Goal: Task Accomplishment & Management: Complete application form

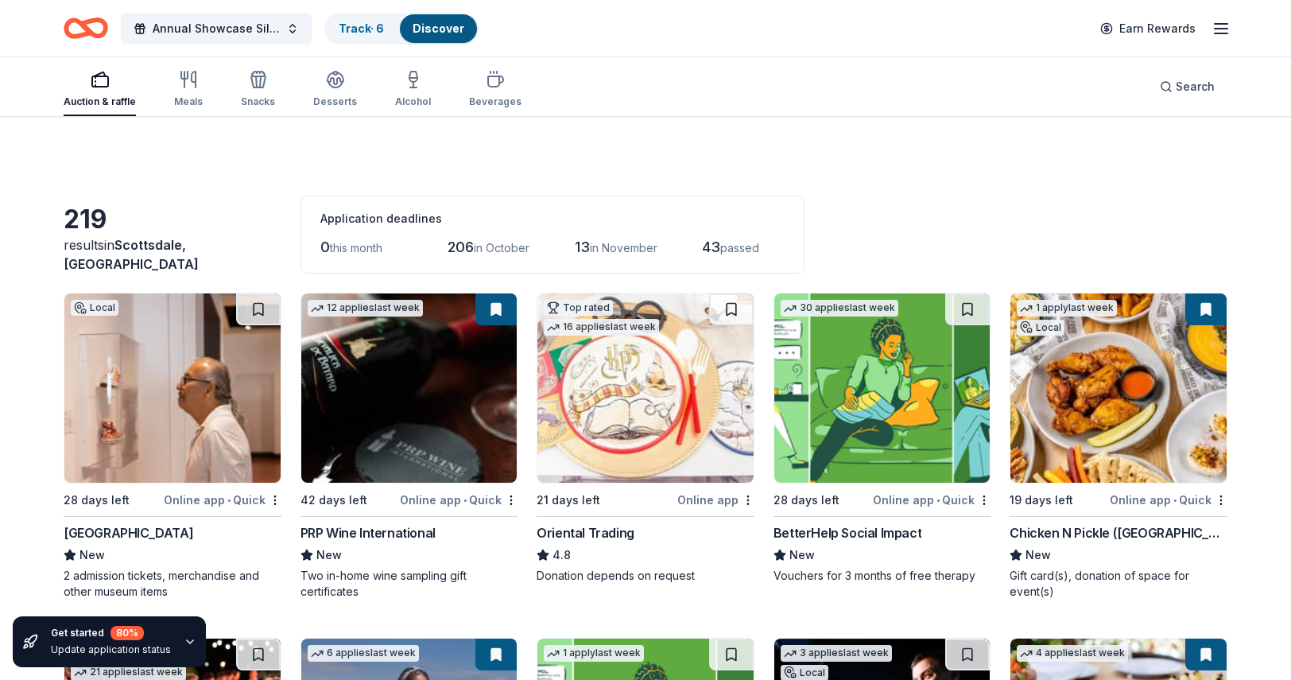
scroll to position [1081, 0]
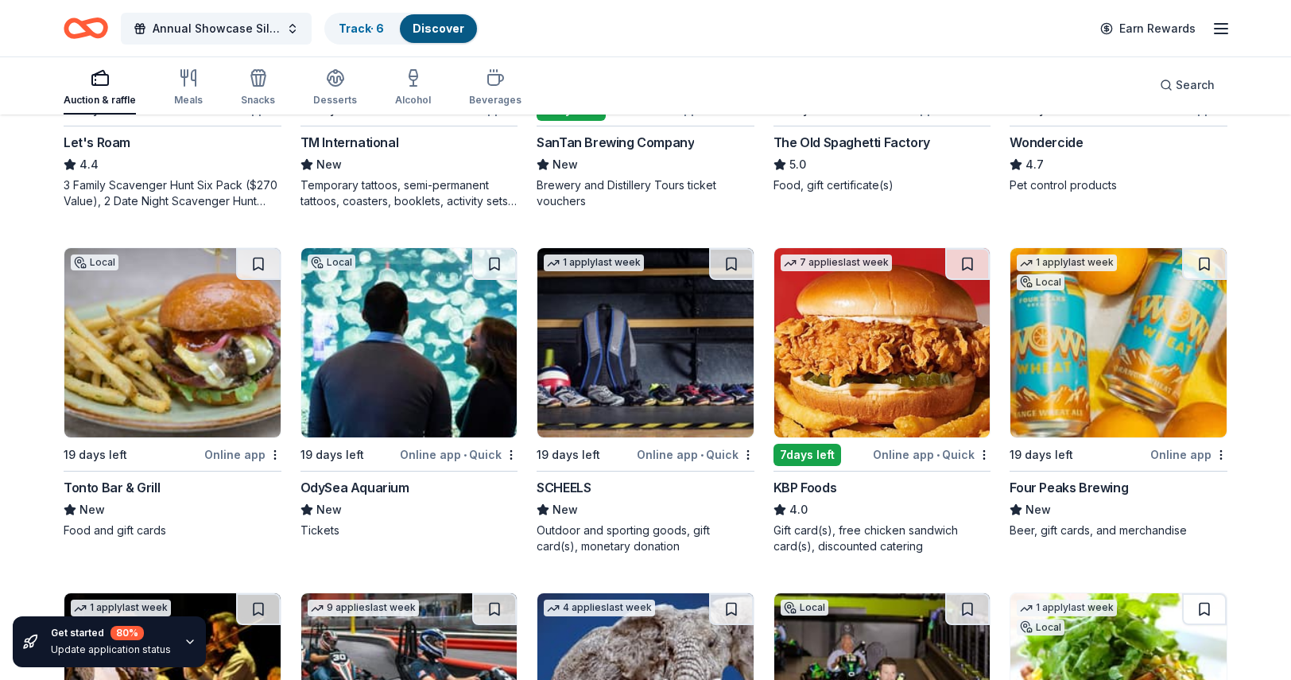
click at [383, 345] on img at bounding box center [409, 342] width 216 height 189
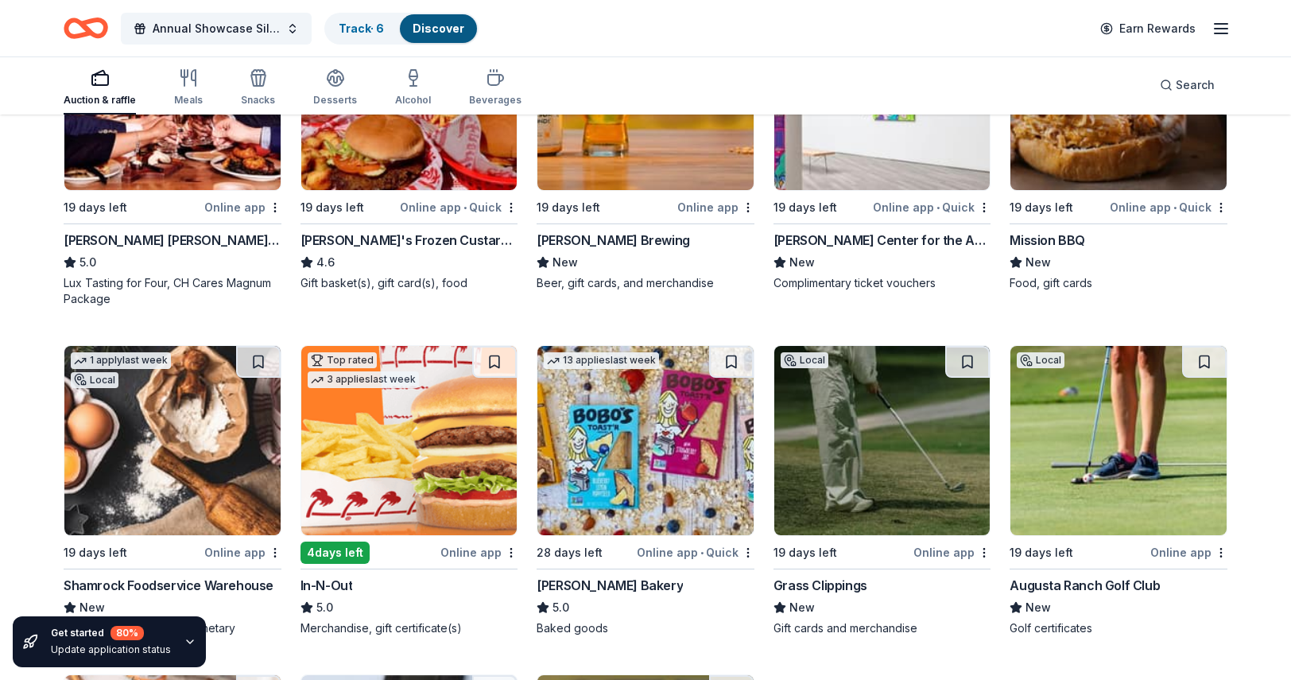
scroll to position [2025, 0]
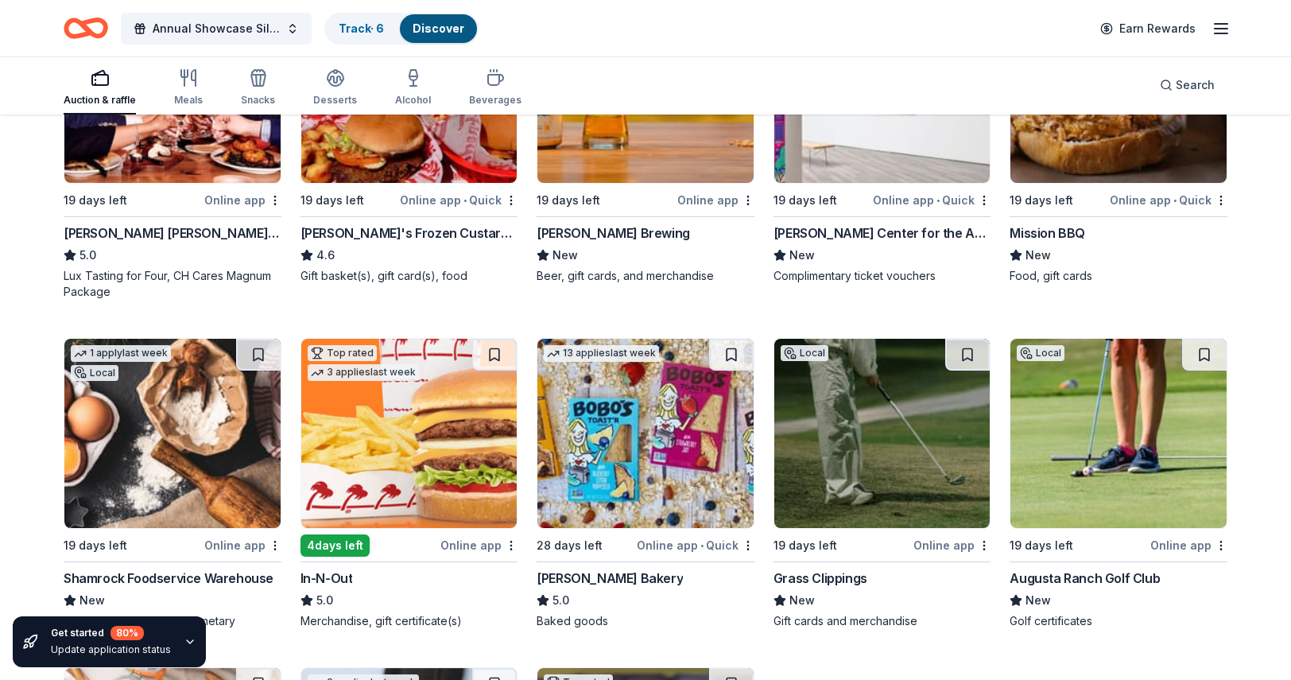
click at [476, 537] on div "Online app" at bounding box center [479, 545] width 77 height 20
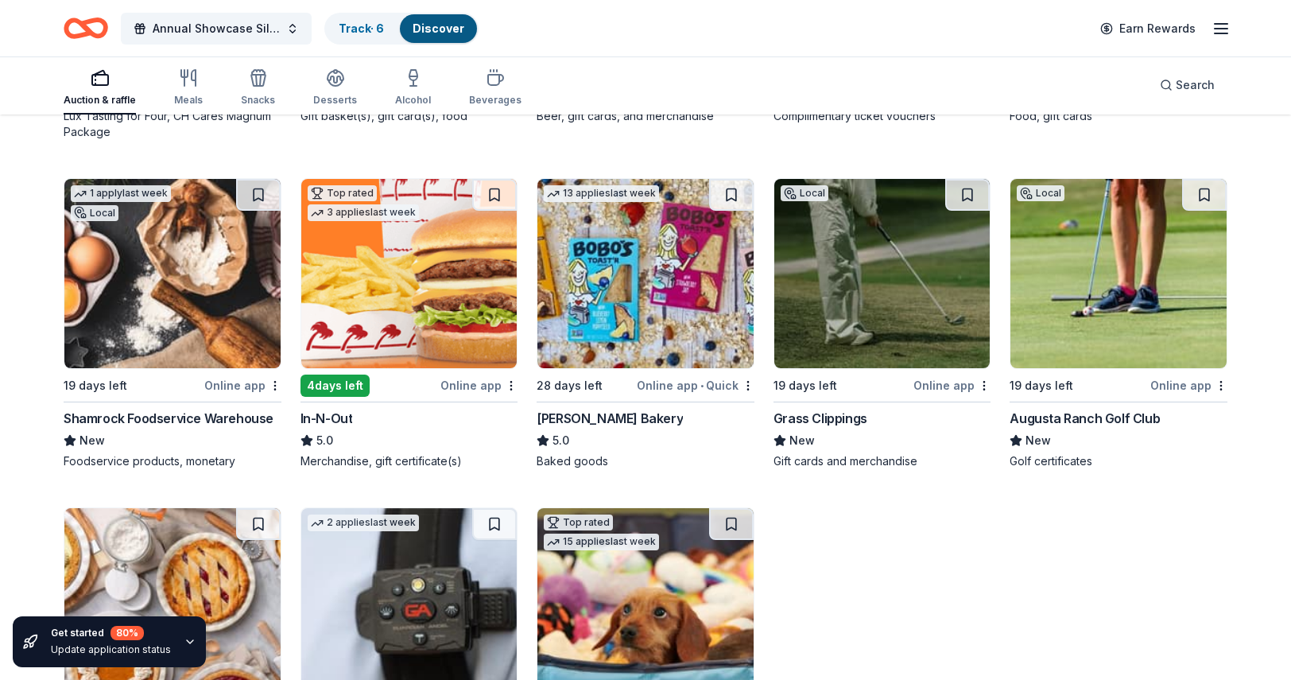
scroll to position [2185, 0]
click at [152, 419] on div "Shamrock Foodservice Warehouse" at bounding box center [169, 418] width 210 height 19
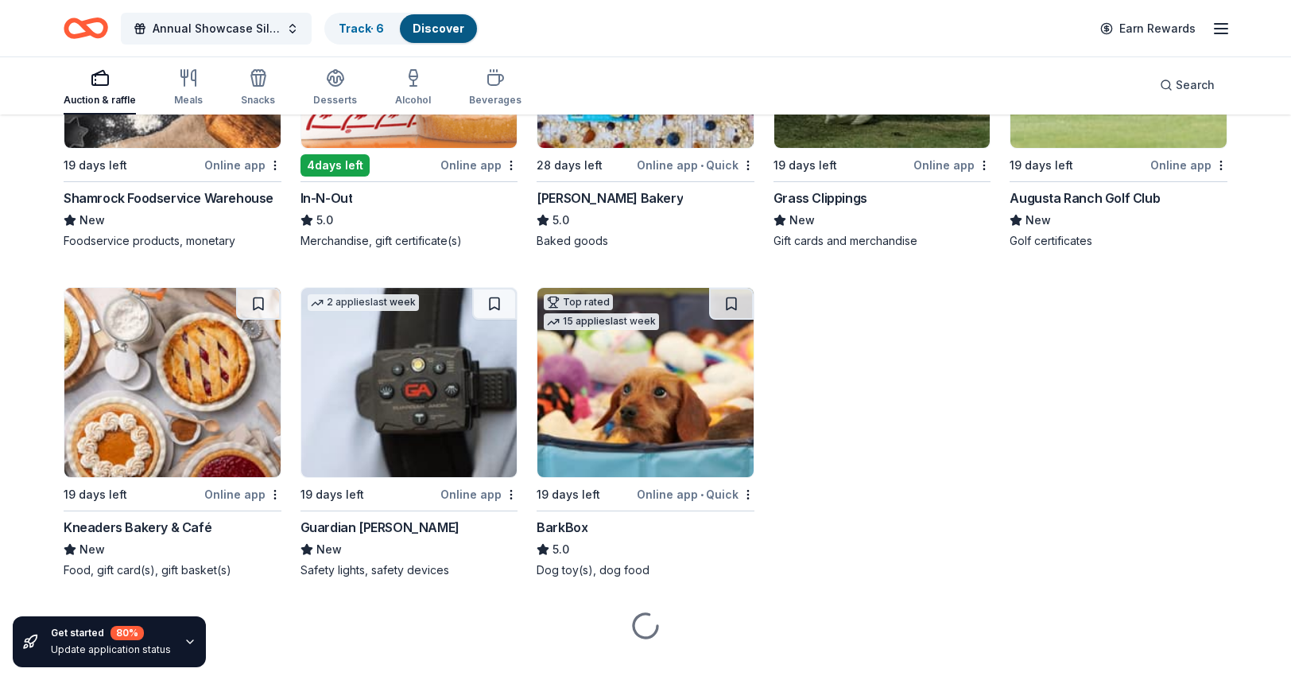
scroll to position [2405, 0]
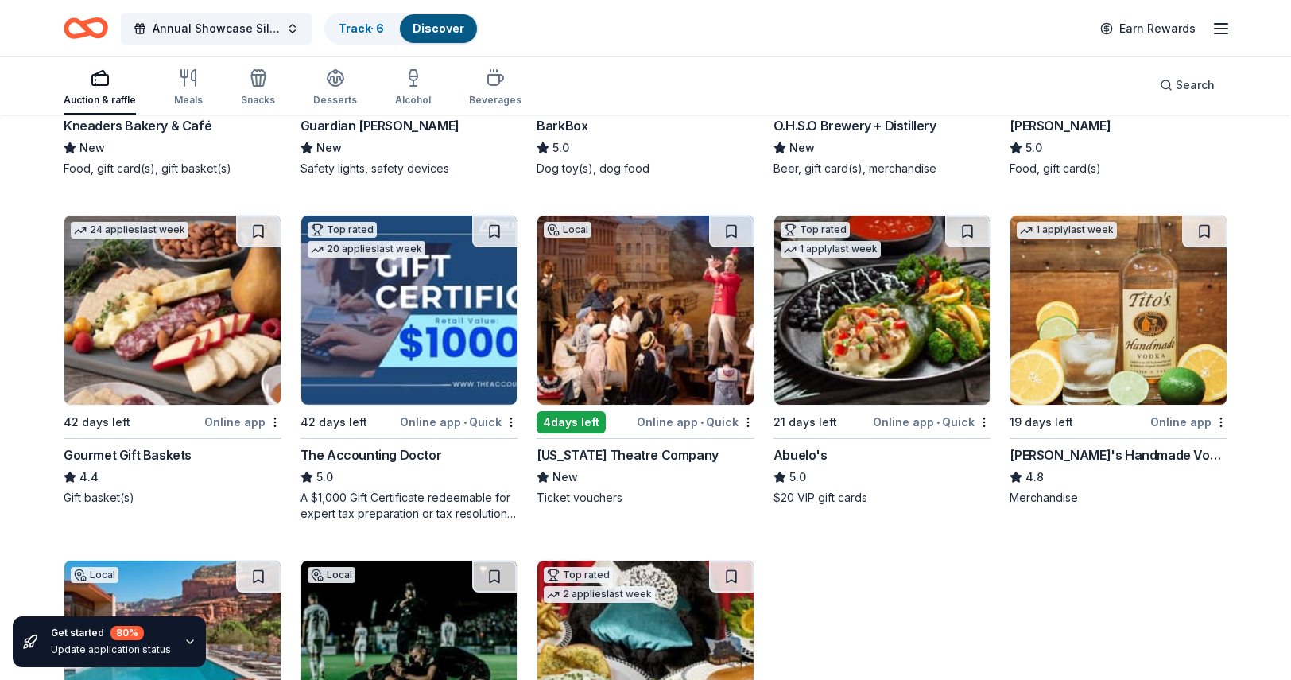
scroll to position [2809, 0]
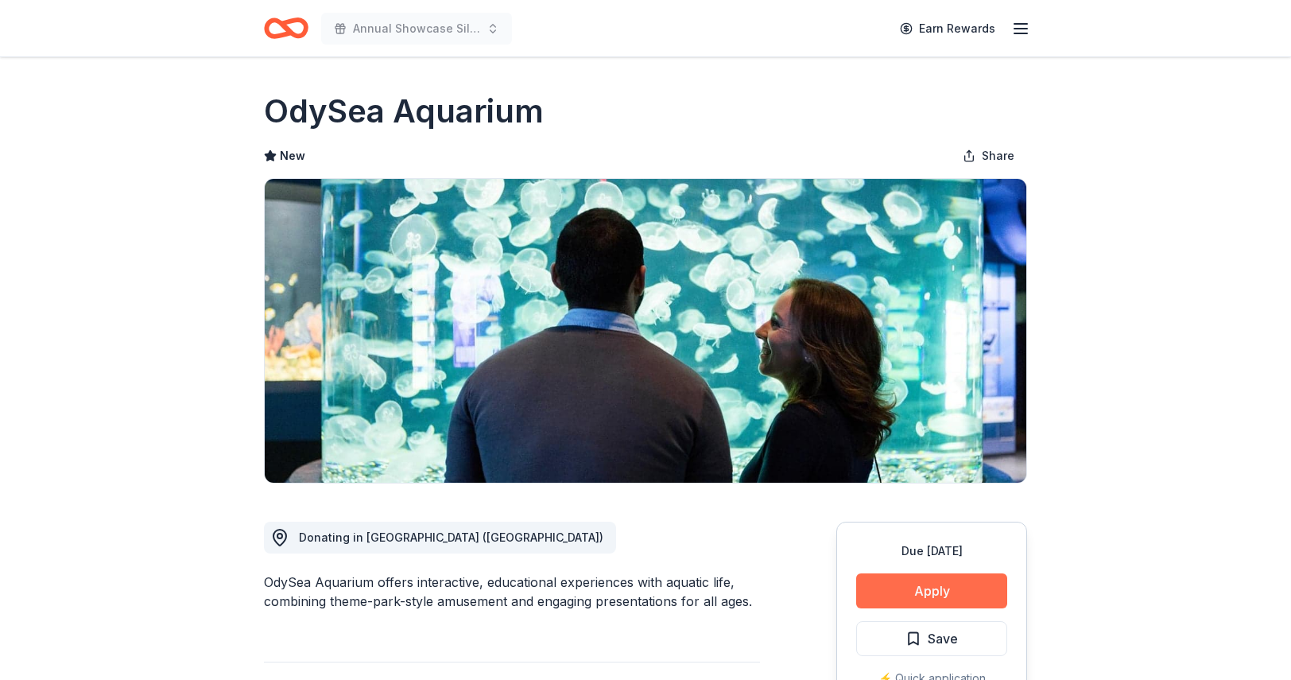
click at [947, 597] on button "Apply" at bounding box center [931, 590] width 151 height 35
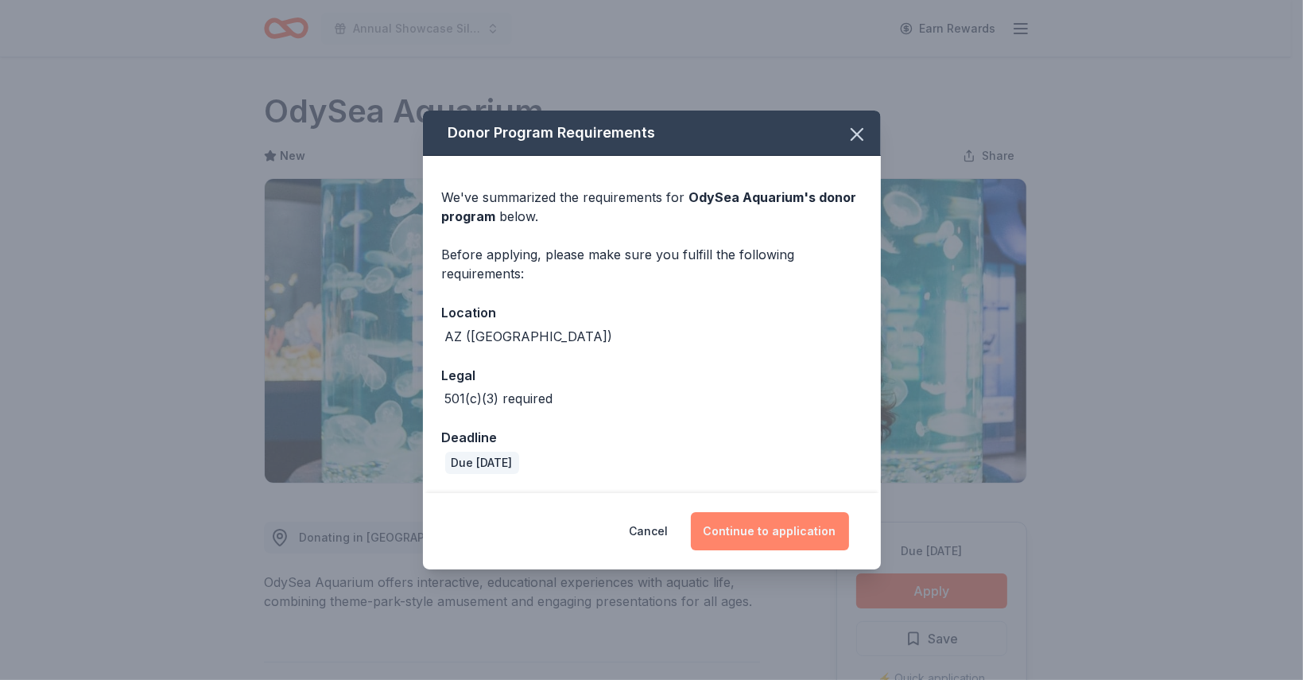
click at [791, 532] on button "Continue to application" at bounding box center [770, 531] width 158 height 38
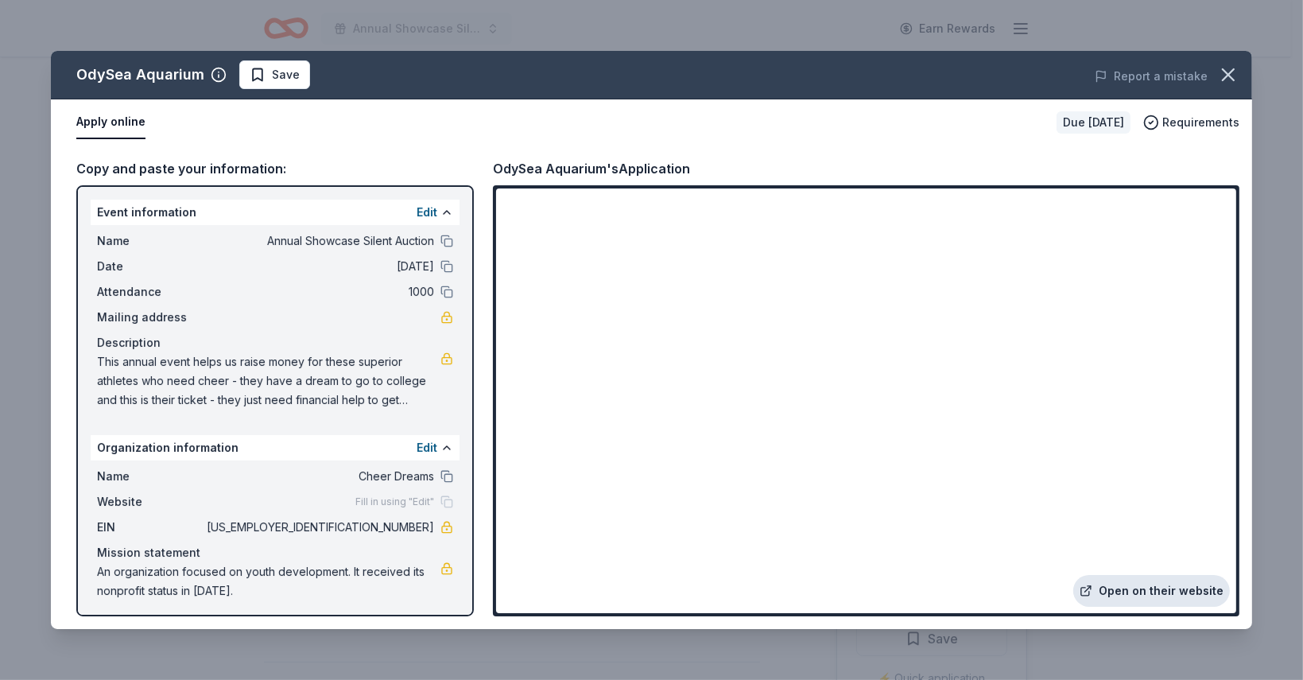
click at [1156, 587] on link "Open on their website" at bounding box center [1151, 591] width 157 height 32
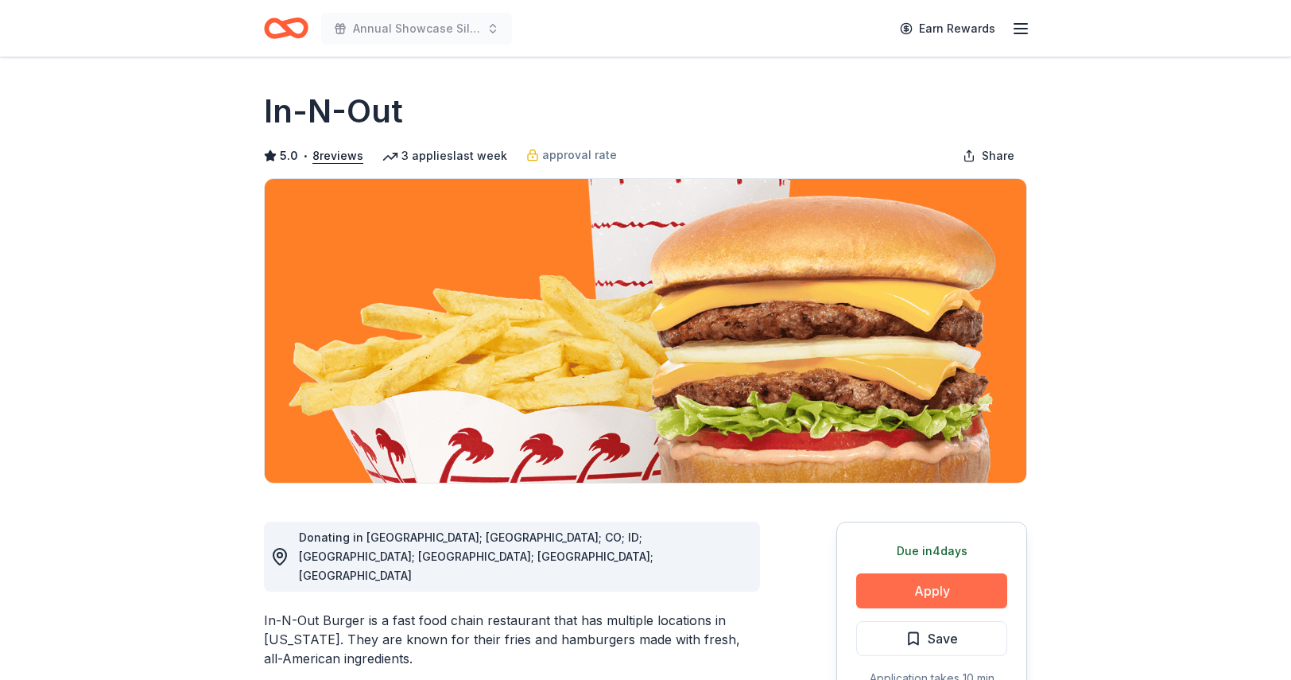
click at [902, 578] on button "Apply" at bounding box center [931, 590] width 151 height 35
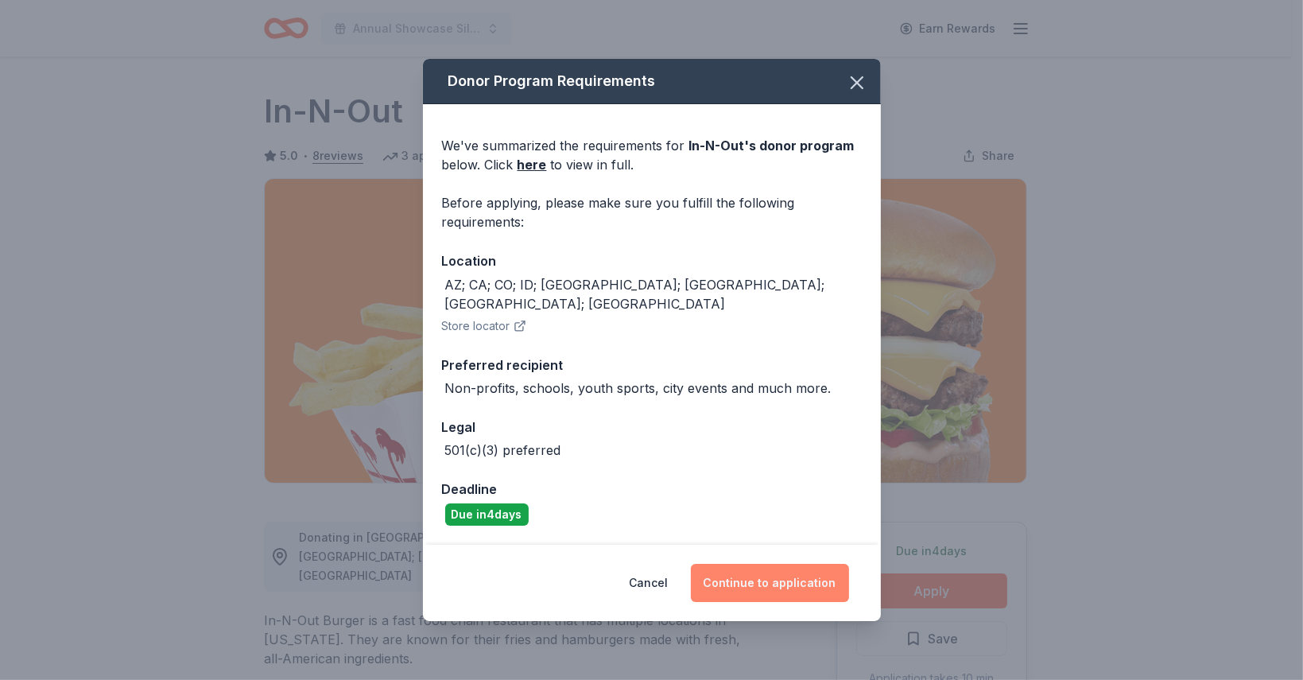
click at [732, 569] on button "Continue to application" at bounding box center [770, 583] width 158 height 38
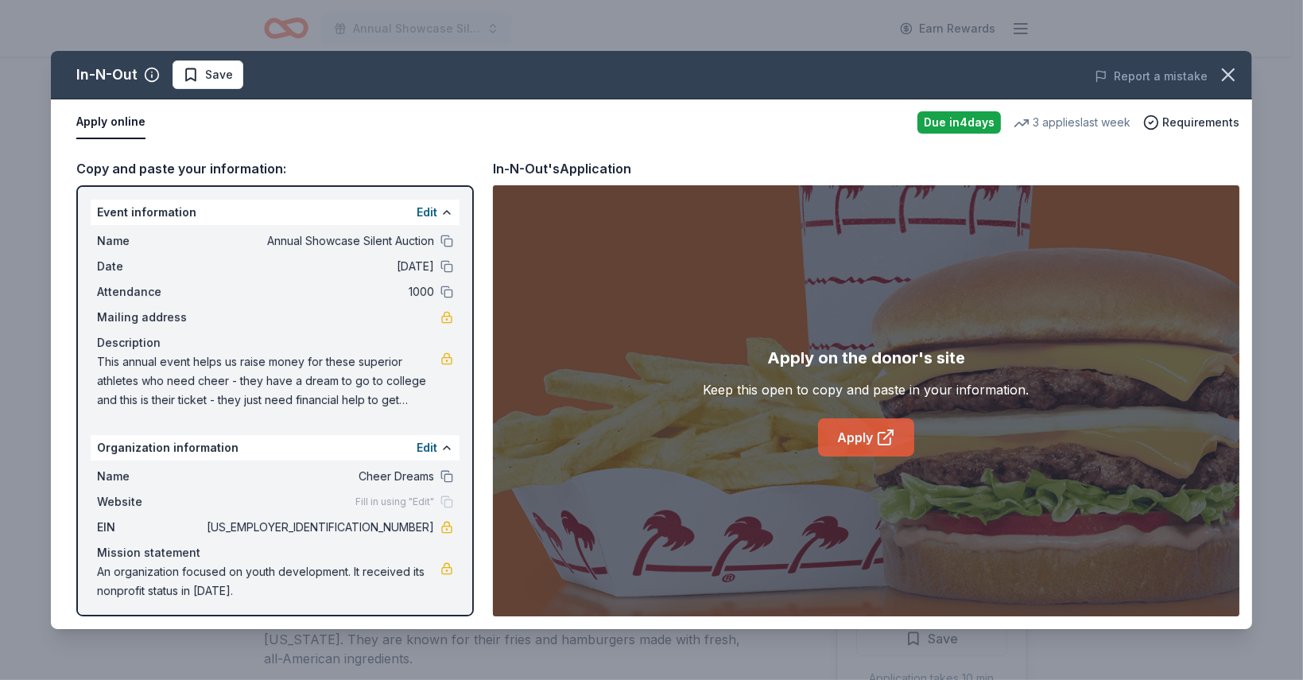
click at [876, 440] on icon at bounding box center [885, 437] width 19 height 19
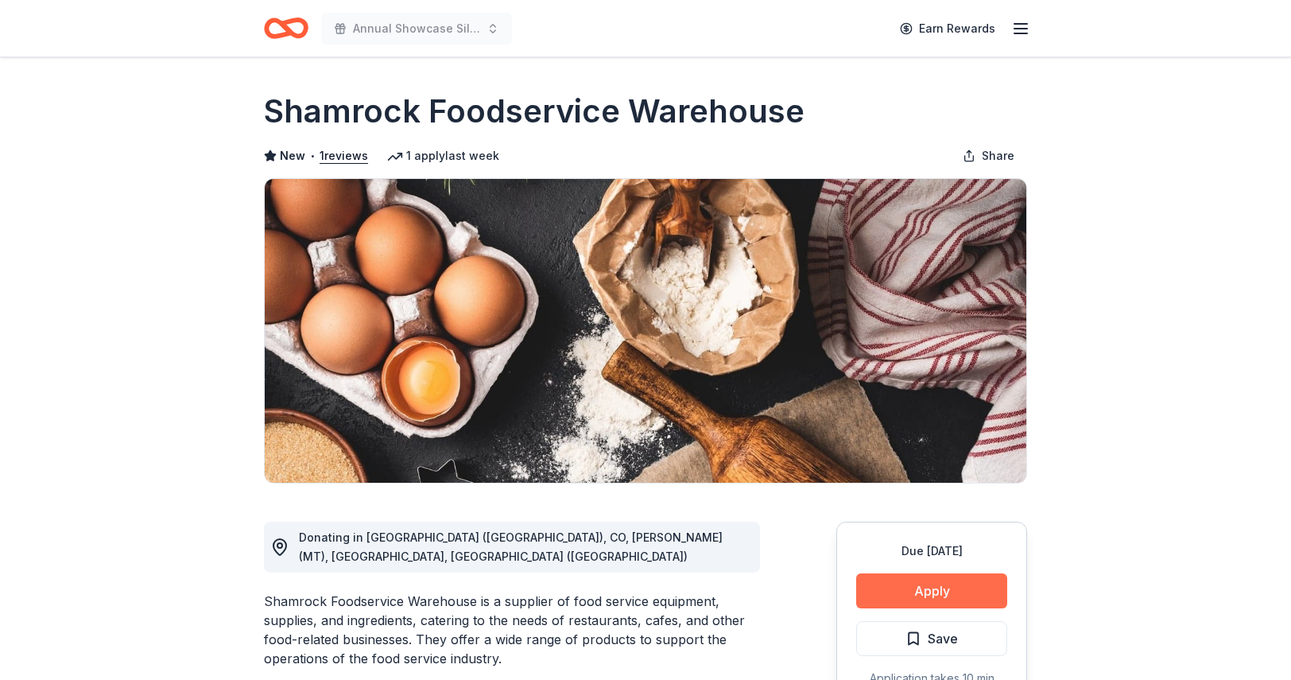
click at [922, 588] on button "Apply" at bounding box center [931, 590] width 151 height 35
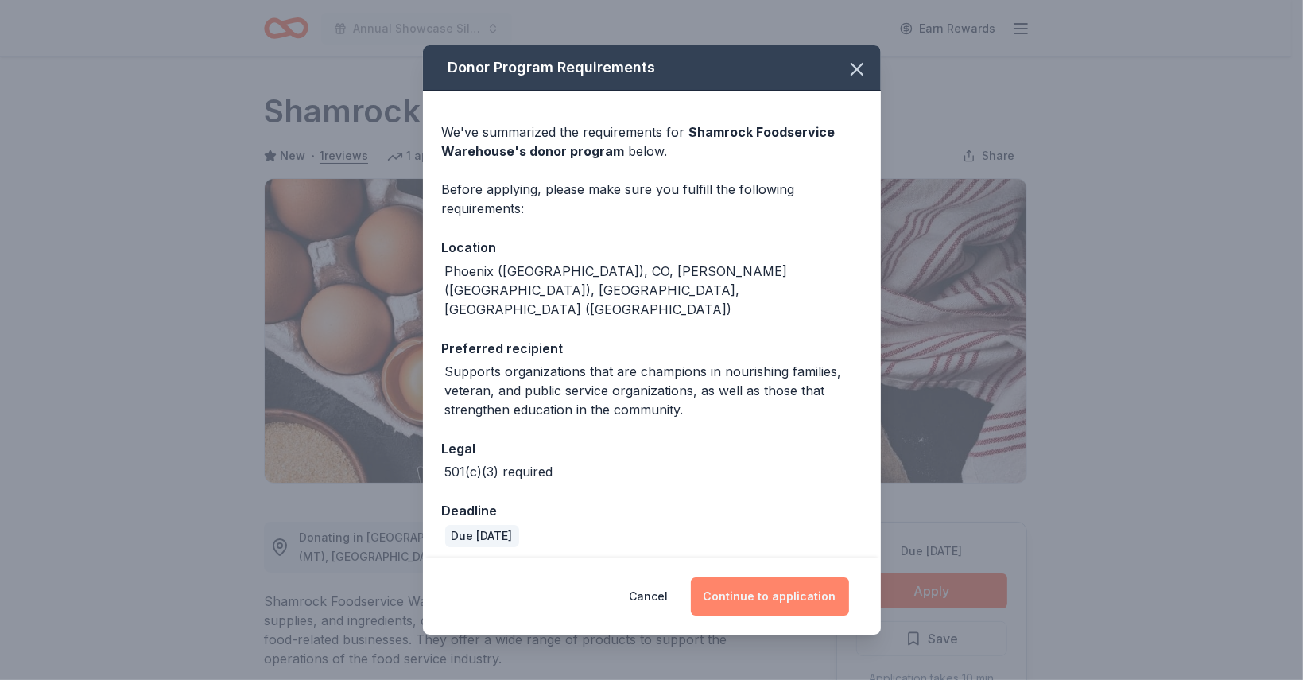
click at [787, 577] on button "Continue to application" at bounding box center [770, 596] width 158 height 38
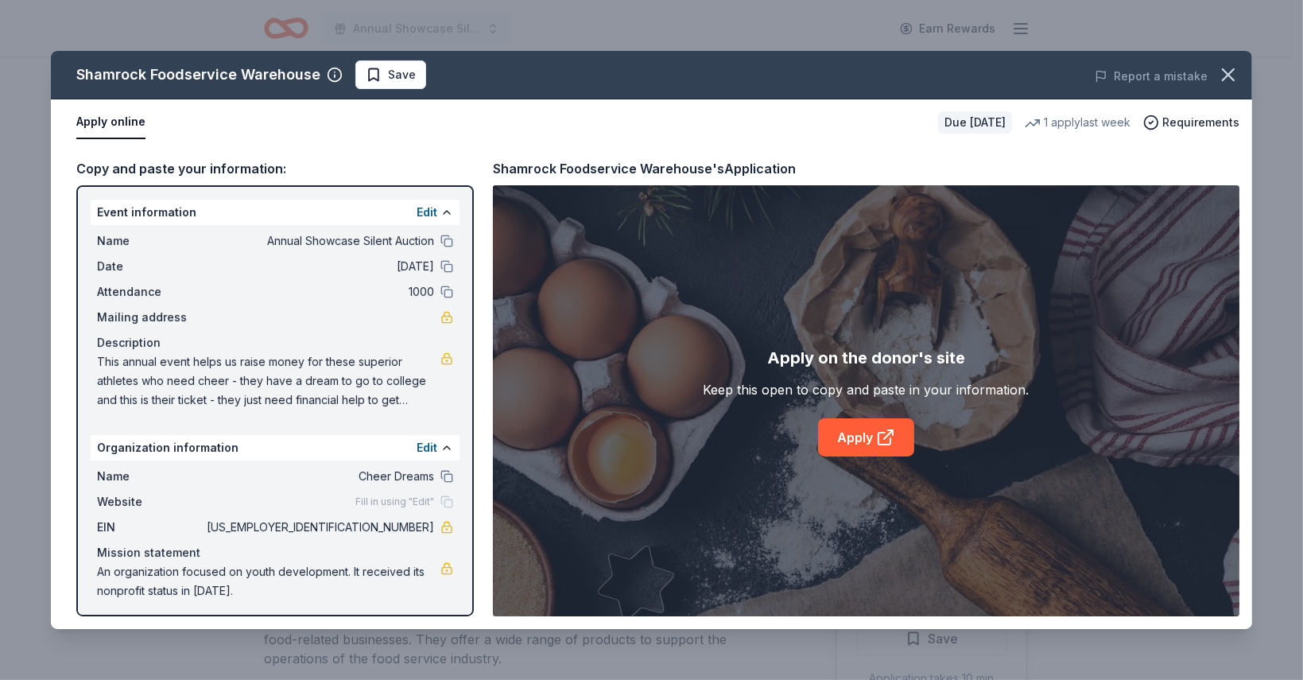
click at [856, 458] on div "Apply on the donor's site Keep this open to copy and paste in your information.…" at bounding box center [866, 400] width 747 height 431
click at [861, 437] on link "Apply" at bounding box center [866, 437] width 96 height 38
